Goal: Information Seeking & Learning: Learn about a topic

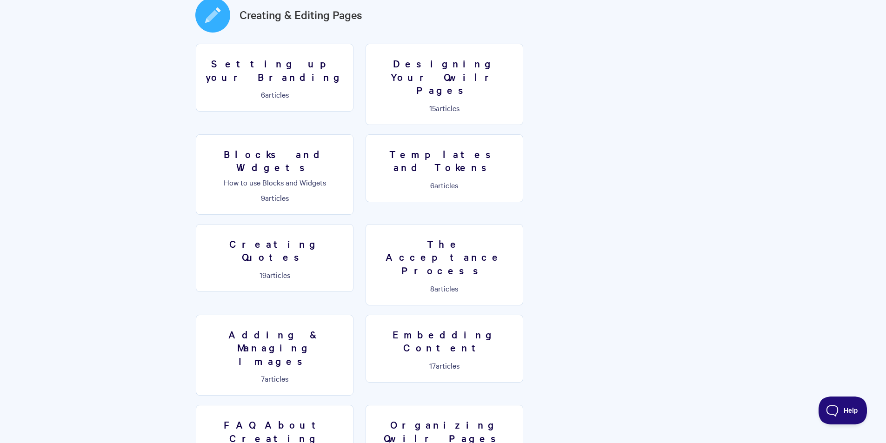
scroll to position [541, 0]
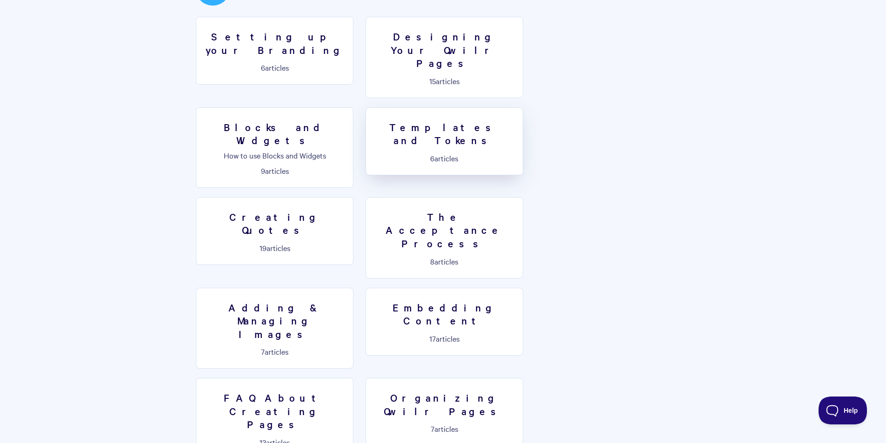
click at [366, 107] on link "Templates and Tokens 6 articles" at bounding box center [445, 141] width 158 height 68
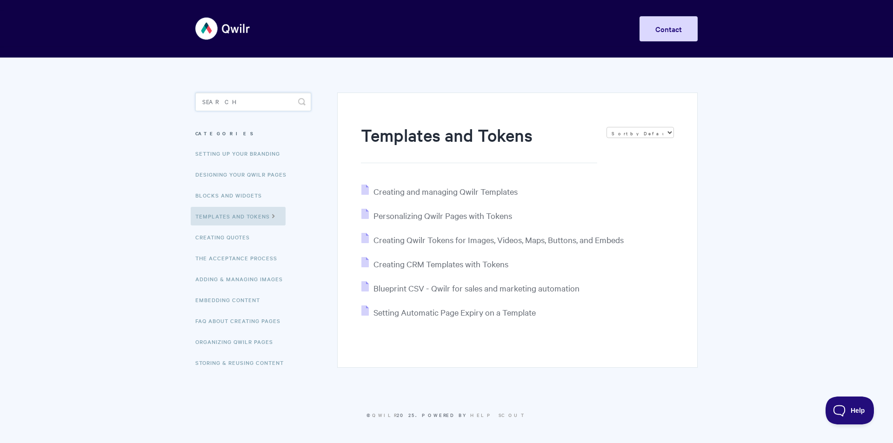
click at [243, 103] on input "Search" at bounding box center [253, 102] width 116 height 19
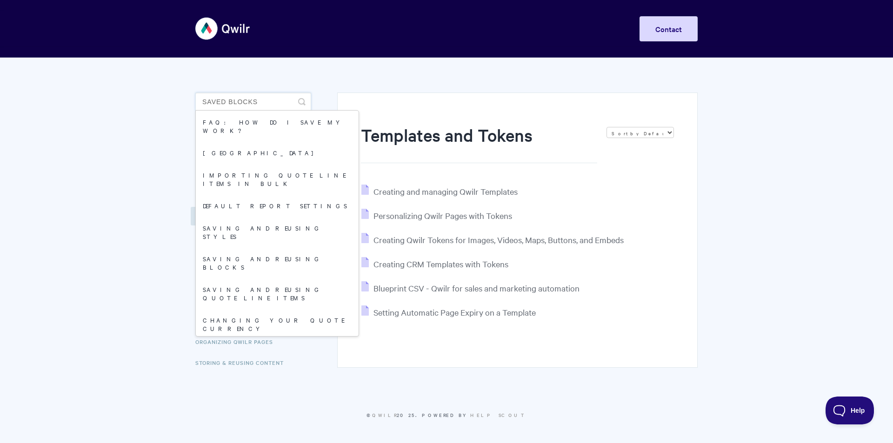
type input "saved blocks"
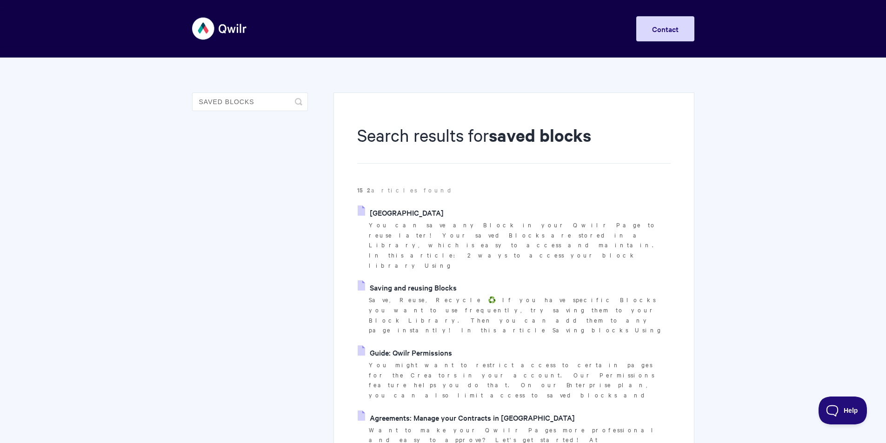
click at [412, 210] on link "[GEOGRAPHIC_DATA]" at bounding box center [401, 213] width 86 height 14
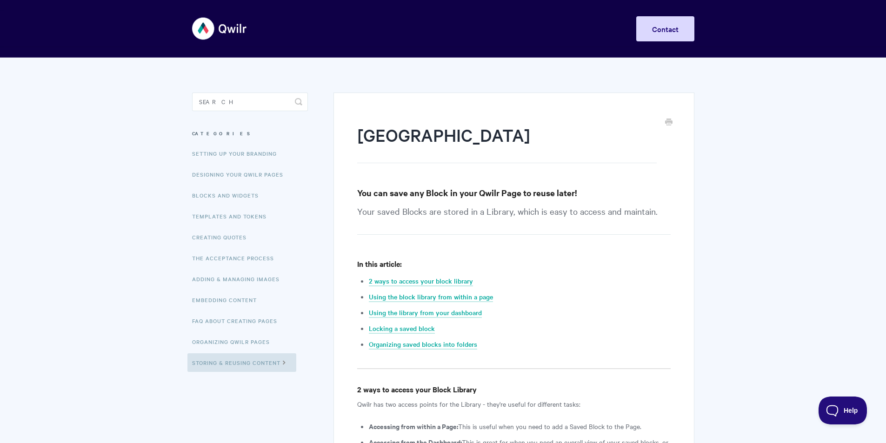
drag, startPoint x: 893, startPoint y: 90, endPoint x: 893, endPoint y: -11, distance: 101.4
click at [258, 360] on link "Storing & Reusing Content" at bounding box center [241, 363] width 109 height 19
